Goal: Find specific page/section: Find specific page/section

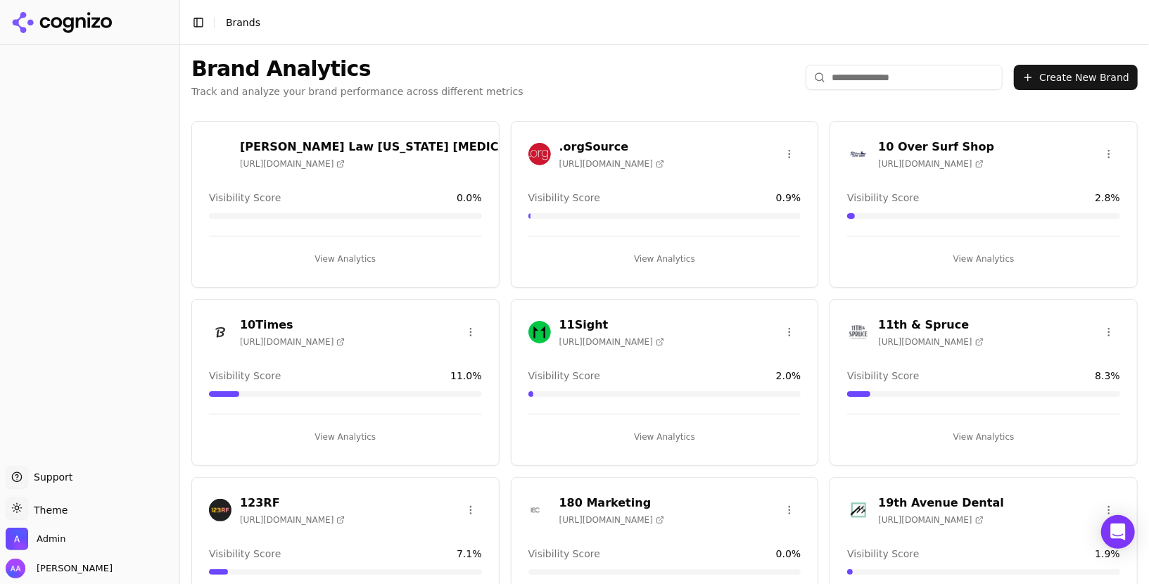
drag, startPoint x: 858, startPoint y: 70, endPoint x: 851, endPoint y: 66, distance: 8.2
click at [858, 70] on input "search" at bounding box center [904, 77] width 197 height 25
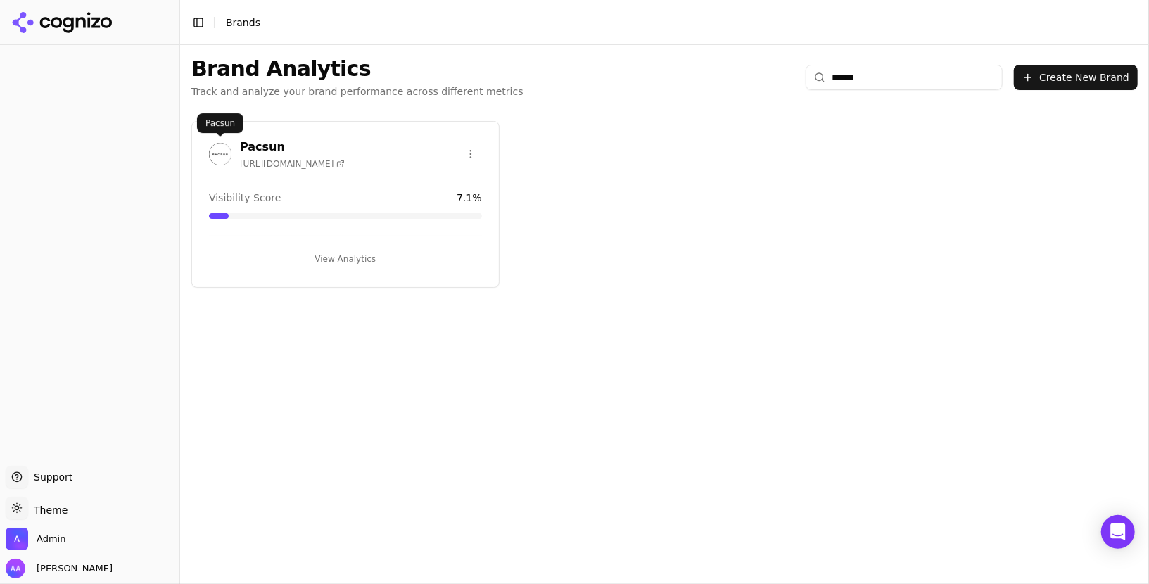
type input "******"
click at [215, 154] on img at bounding box center [220, 154] width 23 height 23
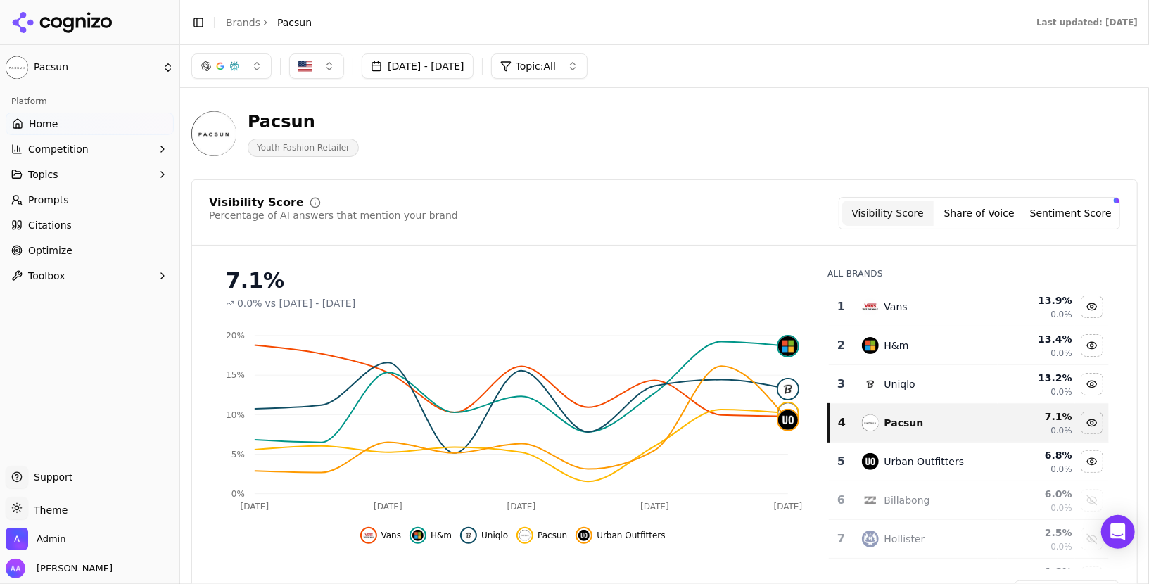
drag, startPoint x: 505, startPoint y: 201, endPoint x: 503, endPoint y: 208, distance: 7.3
click at [504, 207] on div "Visibility Score Percentage of AI answers that mention your brand Visibility Sc…" at bounding box center [664, 213] width 911 height 32
click at [600, 169] on header "Pacsun Youth Fashion Retailer" at bounding box center [664, 139] width 946 height 80
click at [649, 181] on div "Visibility Score Percentage of AI answers that mention your brand Visibility Sc…" at bounding box center [664, 399] width 946 height 441
click at [117, 205] on link "Prompts" at bounding box center [90, 200] width 168 height 23
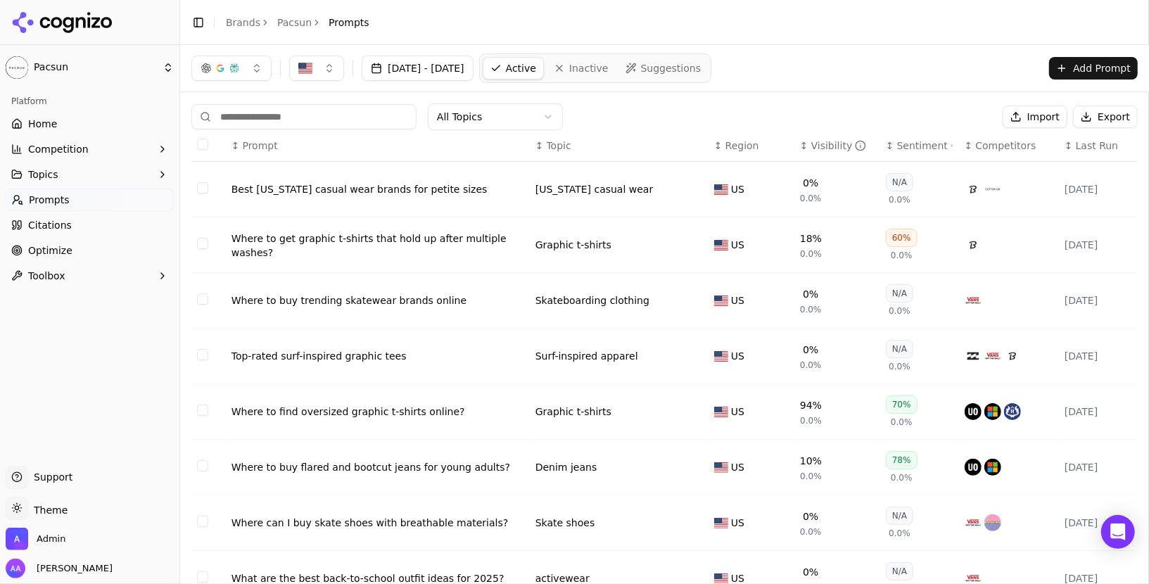
click at [1089, 153] on th "↕ Last Run" at bounding box center [1098, 146] width 79 height 32
click at [1089, 149] on span "Last Run" at bounding box center [1097, 146] width 42 height 14
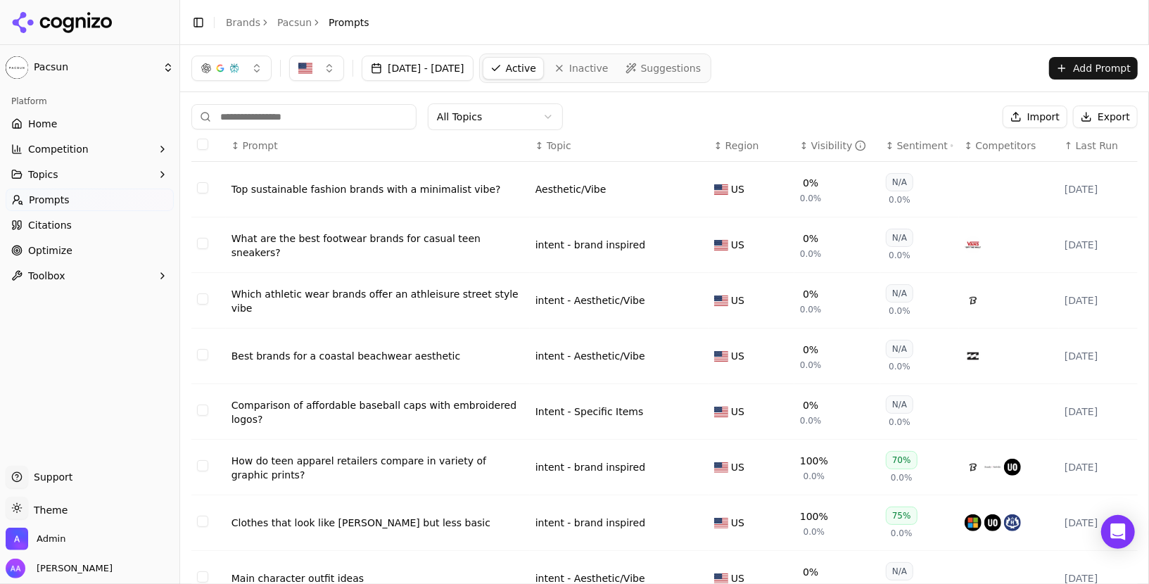
click at [1089, 149] on span "Last Run" at bounding box center [1097, 146] width 42 height 14
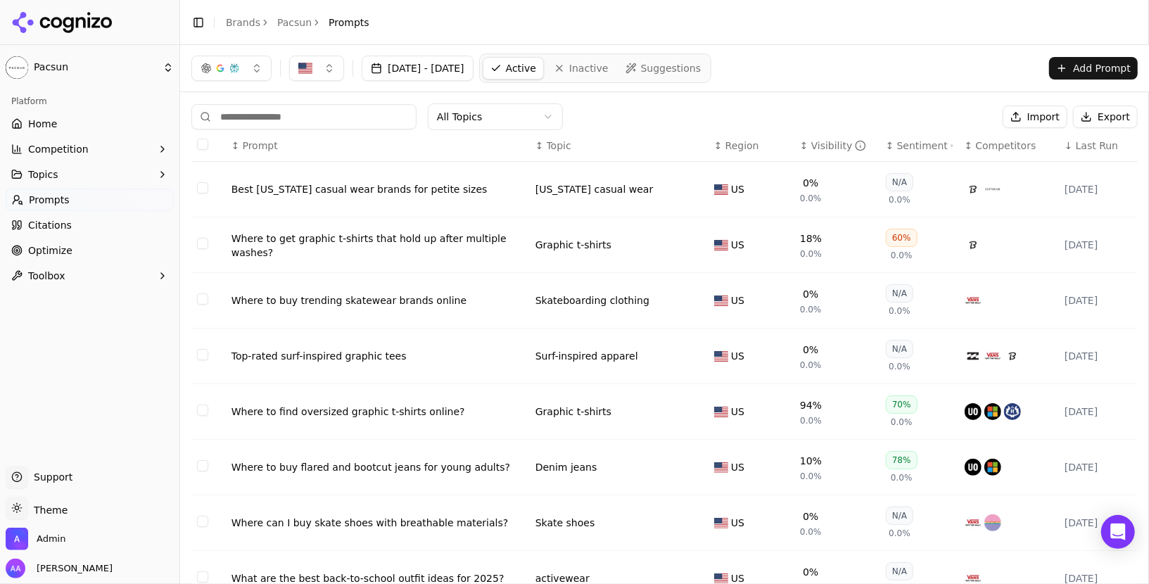
click at [1089, 149] on span "Last Run" at bounding box center [1097, 146] width 42 height 14
click at [1083, 147] on span "Last Run" at bounding box center [1097, 146] width 42 height 14
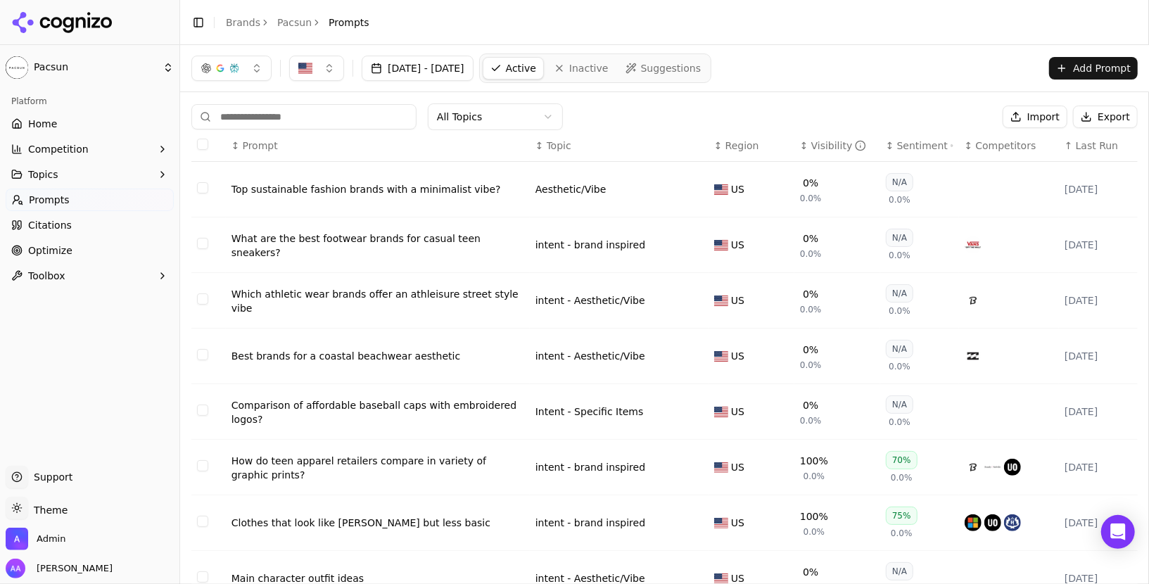
scroll to position [174, 0]
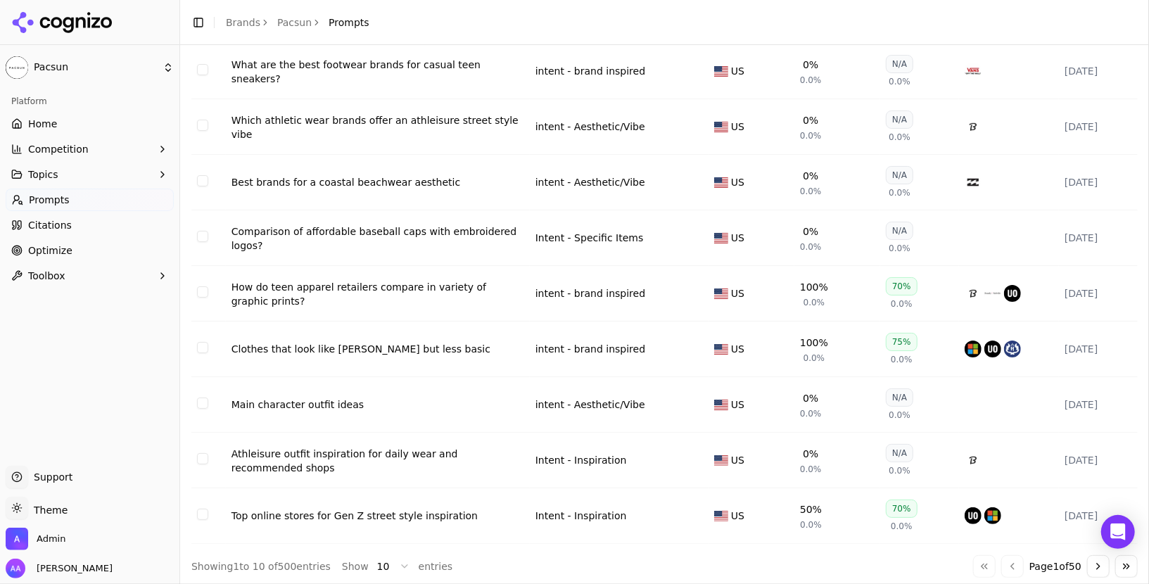
click at [1093, 555] on button "Go to next page" at bounding box center [1098, 566] width 23 height 23
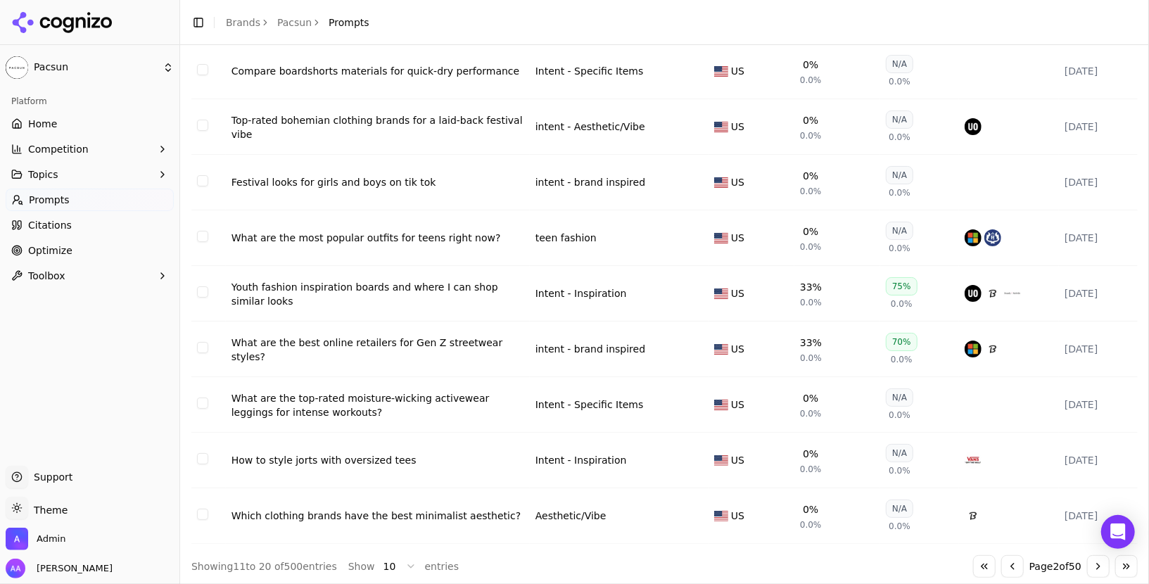
click at [1093, 557] on button "Go to next page" at bounding box center [1098, 566] width 23 height 23
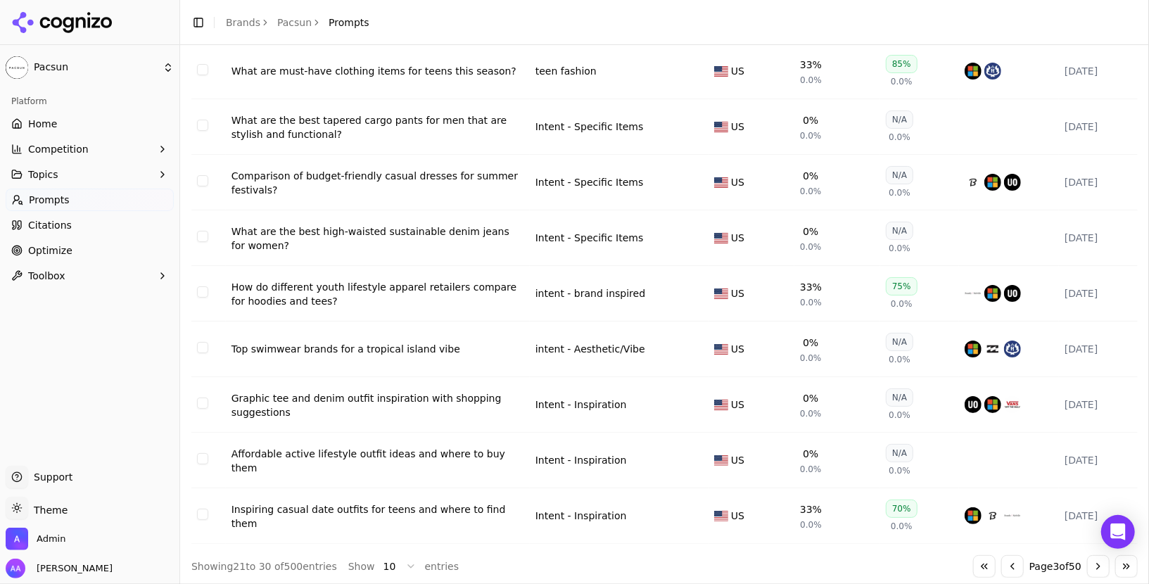
click at [374, 335] on td "Top swimwear brands for a tropical island vibe" at bounding box center [378, 350] width 304 height 56
click at [372, 342] on div "Top swimwear brands for a tropical island vibe" at bounding box center [377, 349] width 293 height 14
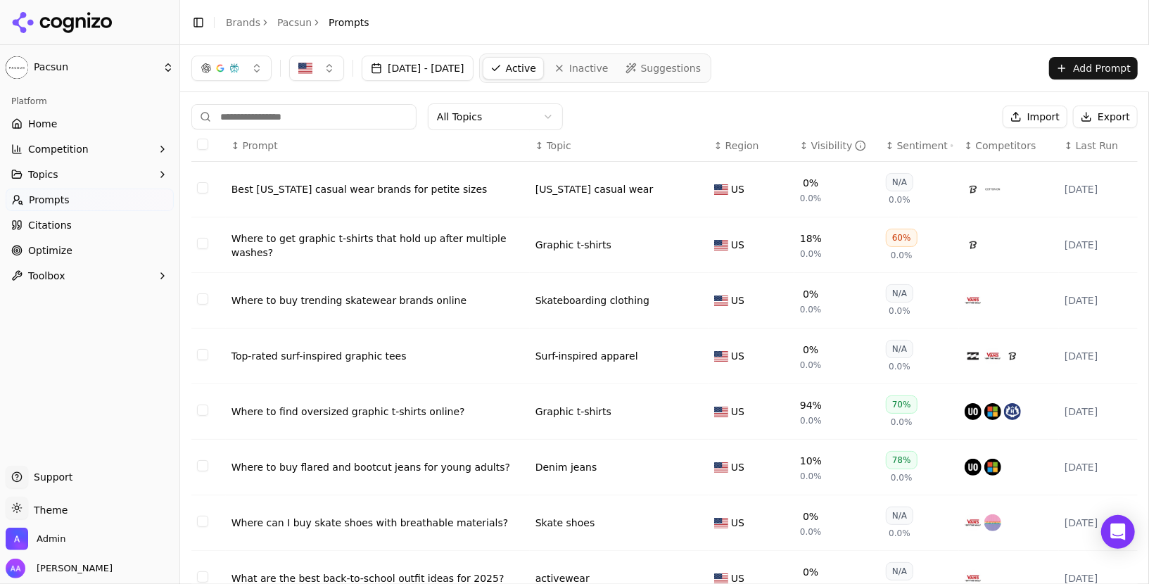
click at [63, 131] on link "Home" at bounding box center [90, 124] width 168 height 23
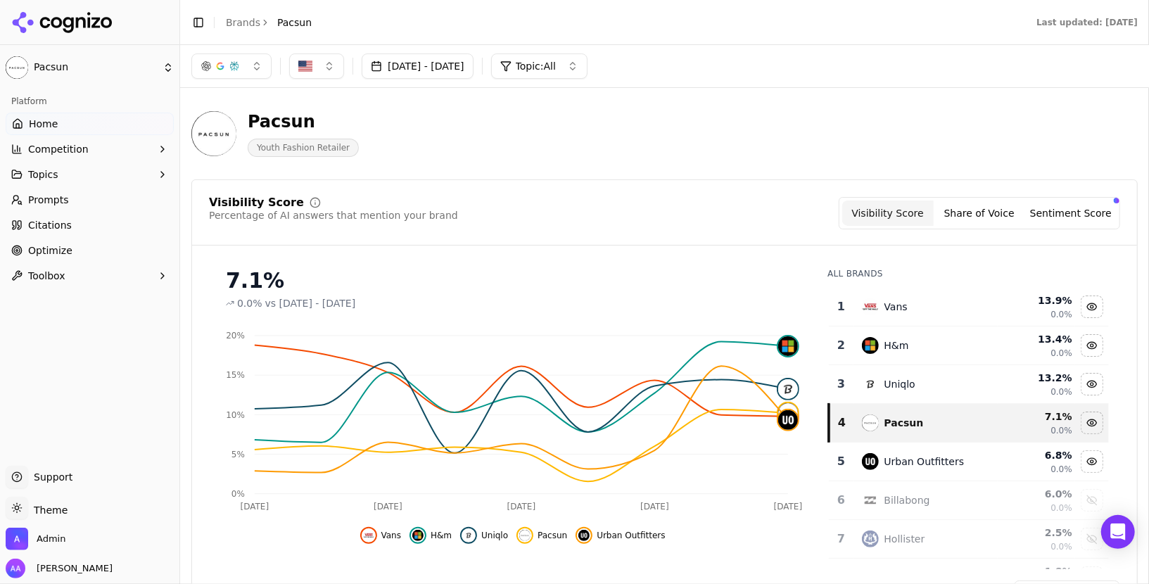
click at [756, 150] on div "Pacsun Youth Fashion Retailer" at bounding box center [506, 133] width 630 height 46
drag, startPoint x: 405, startPoint y: 23, endPoint x: 400, endPoint y: 8, distance: 15.8
click at [400, 8] on header "Toggle Sidebar Brands Pacsun Last updated: August 14th, 2025" at bounding box center [664, 22] width 969 height 45
click at [518, 148] on div "Pacsun Youth Fashion Retailer" at bounding box center [506, 133] width 630 height 46
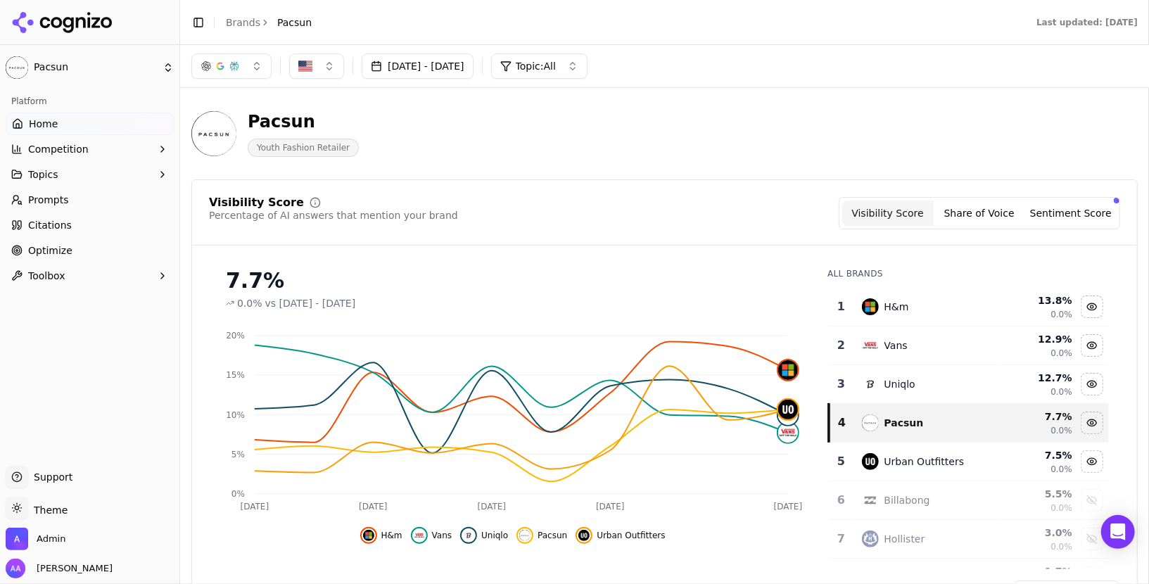
click at [526, 144] on div "Pacsun Youth Fashion Retailer" at bounding box center [506, 133] width 630 height 46
click at [30, 127] on span "Home" at bounding box center [43, 124] width 29 height 14
